Goal: Find contact information: Find contact information

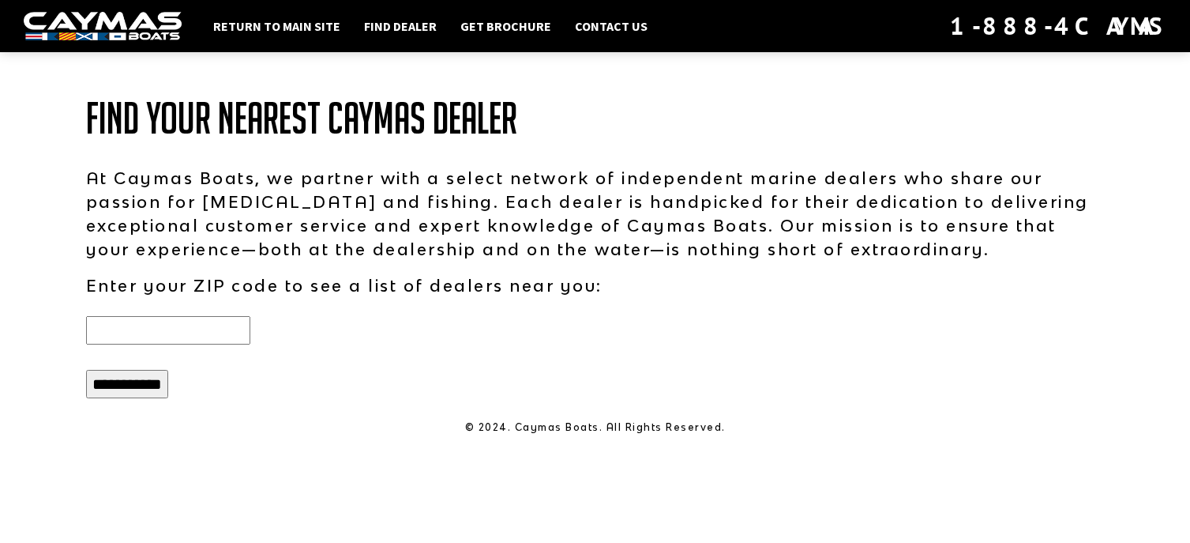
click at [167, 325] on input "text" at bounding box center [168, 330] width 164 height 28
type input "*****"
click at [86, 370] on input "**********" at bounding box center [127, 384] width 82 height 28
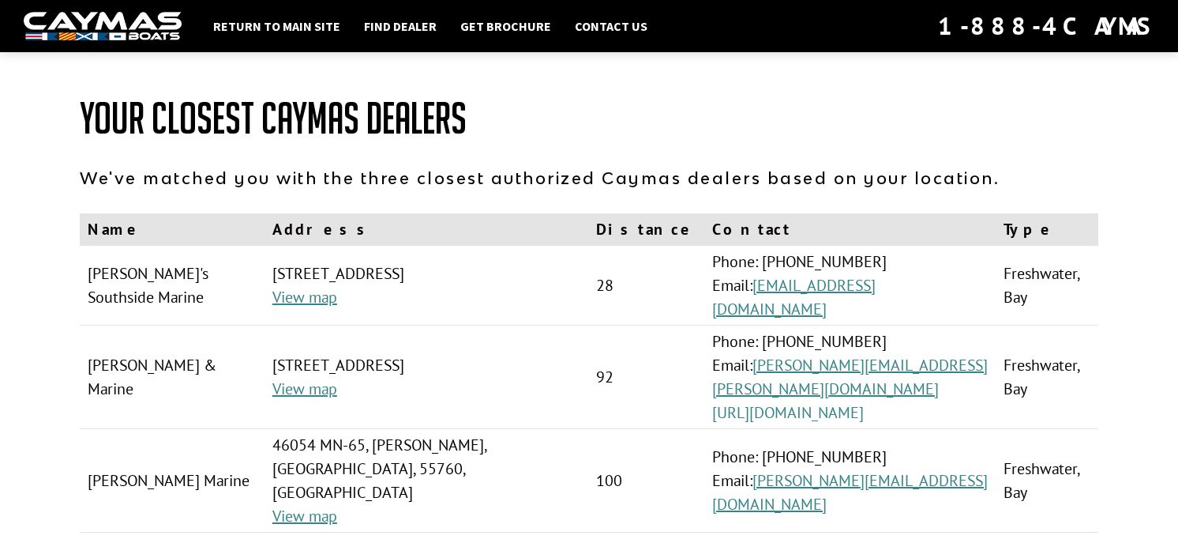
click at [745, 402] on link "[URL][DOMAIN_NAME]" at bounding box center [788, 412] width 152 height 21
